Goal: Task Accomplishment & Management: Use online tool/utility

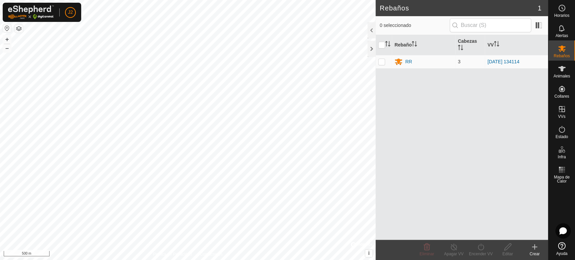
click at [8, 35] on div "+ –" at bounding box center [7, 44] width 9 height 18
click at [6, 39] on button "+" at bounding box center [7, 39] width 8 height 8
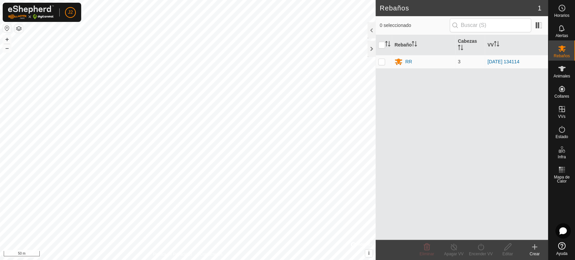
click at [219, 0] on html "J2 Horarios Alertas Rebaños Animales Collares VVs Estado Infra Mapa de Calor Ay…" at bounding box center [287, 130] width 575 height 260
click at [10, 38] on button "+" at bounding box center [7, 39] width 8 height 8
click at [261, 96] on div "+ – ⇧ i © Mapbox , © OpenStreetMap , Improve this map 20 m" at bounding box center [187, 130] width 375 height 260
click at [564, 74] on span "Animales" at bounding box center [561, 76] width 16 height 4
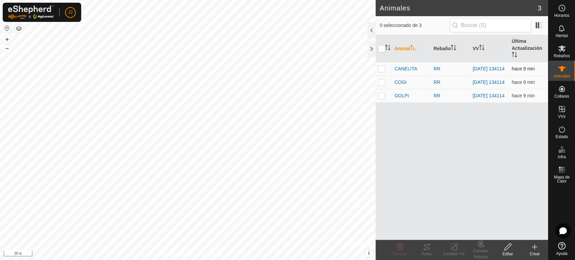
click at [380, 68] on p-checkbox at bounding box center [381, 68] width 7 height 5
checkbox input "true"
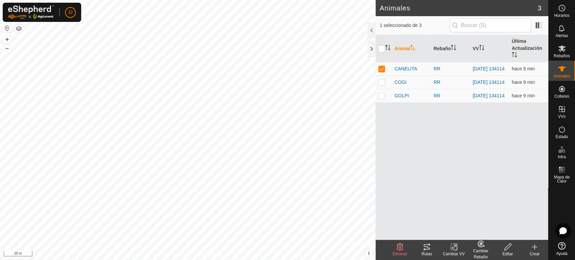
click at [425, 251] on div "Rutas" at bounding box center [426, 254] width 27 height 6
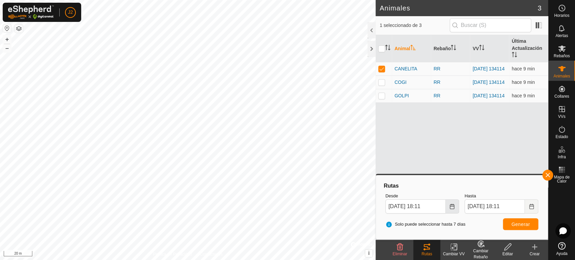
click at [454, 207] on icon "Choose Date" at bounding box center [452, 206] width 4 height 5
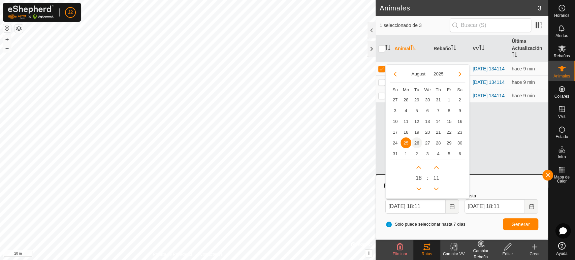
click at [418, 143] on span "26" at bounding box center [416, 142] width 11 height 11
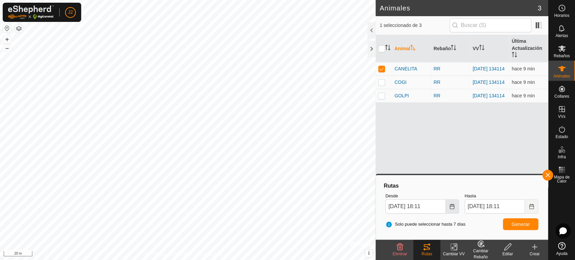
click at [451, 207] on icon "Choose Date" at bounding box center [451, 206] width 5 height 5
click at [500, 187] on div "Rutas" at bounding box center [461, 186] width 158 height 8
click at [526, 228] on button "Generar" at bounding box center [520, 224] width 35 height 12
click at [6, 38] on button "+" at bounding box center [7, 39] width 8 height 8
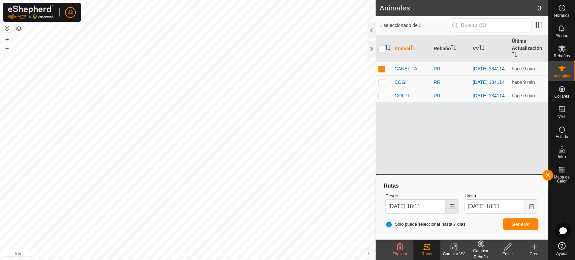
click at [451, 207] on icon "Choose Date" at bounding box center [451, 206] width 5 height 5
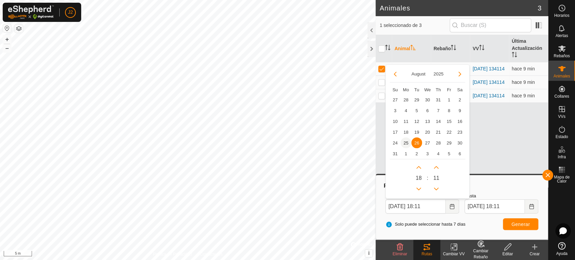
click at [402, 142] on span "25" at bounding box center [405, 142] width 11 height 11
type input "[DATE] 18:11"
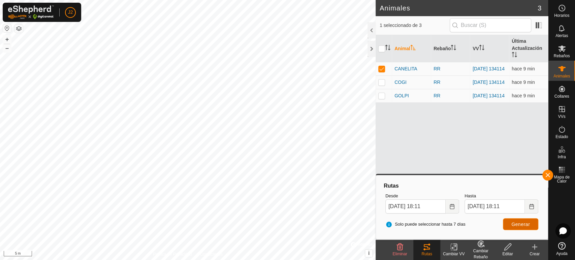
click at [517, 223] on span "Generar" at bounding box center [520, 224] width 19 height 5
click at [380, 65] on td at bounding box center [383, 68] width 16 height 13
checkbox input "false"
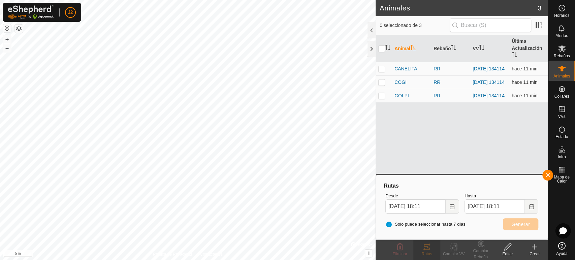
click at [382, 85] on p-checkbox at bounding box center [381, 81] width 7 height 5
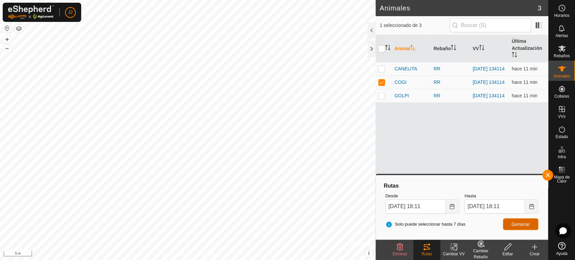
click at [516, 228] on button "Generar" at bounding box center [520, 224] width 35 height 12
click at [385, 86] on td at bounding box center [383, 81] width 16 height 13
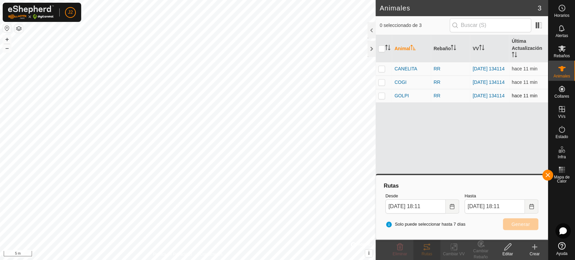
checkbox input "false"
click at [383, 97] on p-checkbox at bounding box center [381, 95] width 7 height 5
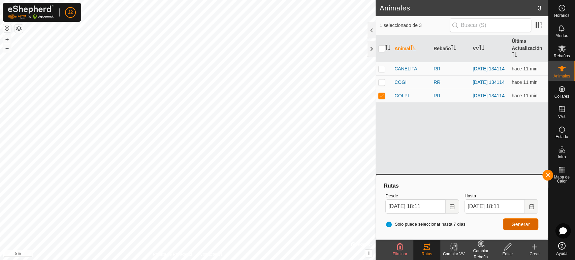
click at [523, 225] on span "Generar" at bounding box center [520, 224] width 19 height 5
click at [385, 99] on td at bounding box center [383, 95] width 16 height 13
checkbox input "false"
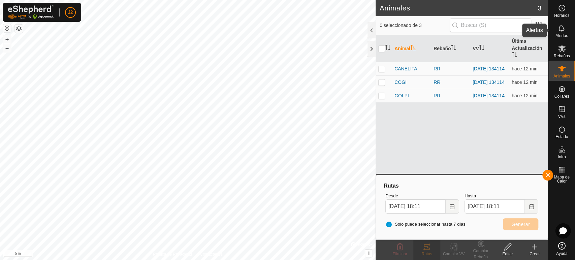
click at [567, 34] on span "Alertas" at bounding box center [561, 36] width 12 height 4
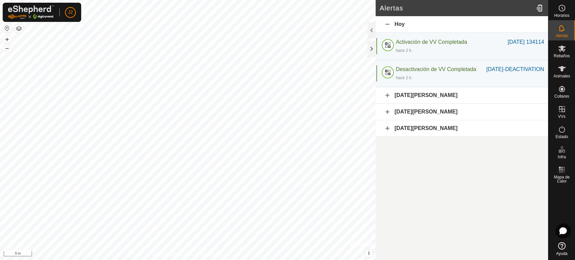
click at [424, 98] on div "[DATE][PERSON_NAME]" at bounding box center [461, 95] width 172 height 16
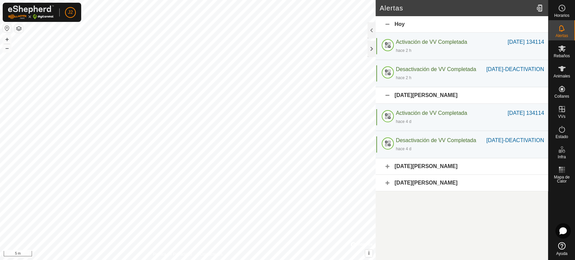
click at [424, 98] on div "[DATE][PERSON_NAME]" at bounding box center [461, 95] width 172 height 16
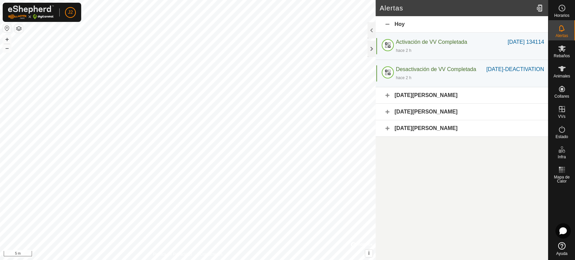
click at [412, 103] on div "[DATE][PERSON_NAME]" at bounding box center [461, 95] width 172 height 16
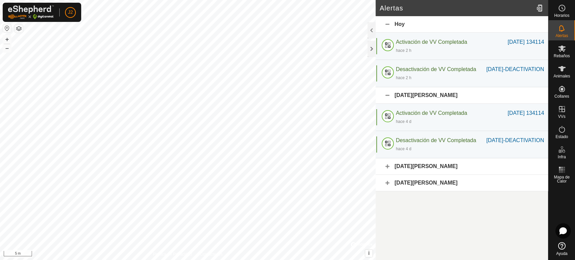
click at [412, 103] on div "[DATE][PERSON_NAME]" at bounding box center [461, 95] width 172 height 16
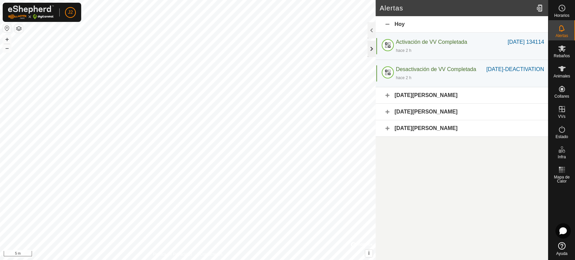
click at [370, 44] on div at bounding box center [371, 49] width 8 height 16
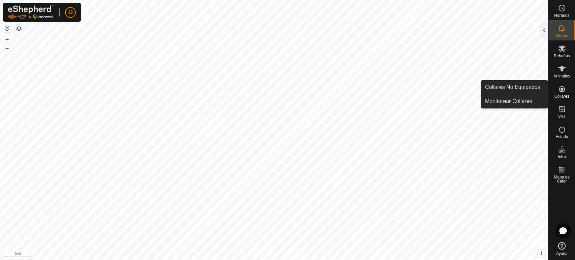
click at [563, 95] on span "Collares" at bounding box center [561, 96] width 15 height 4
